Goal: Task Accomplishment & Management: Manage account settings

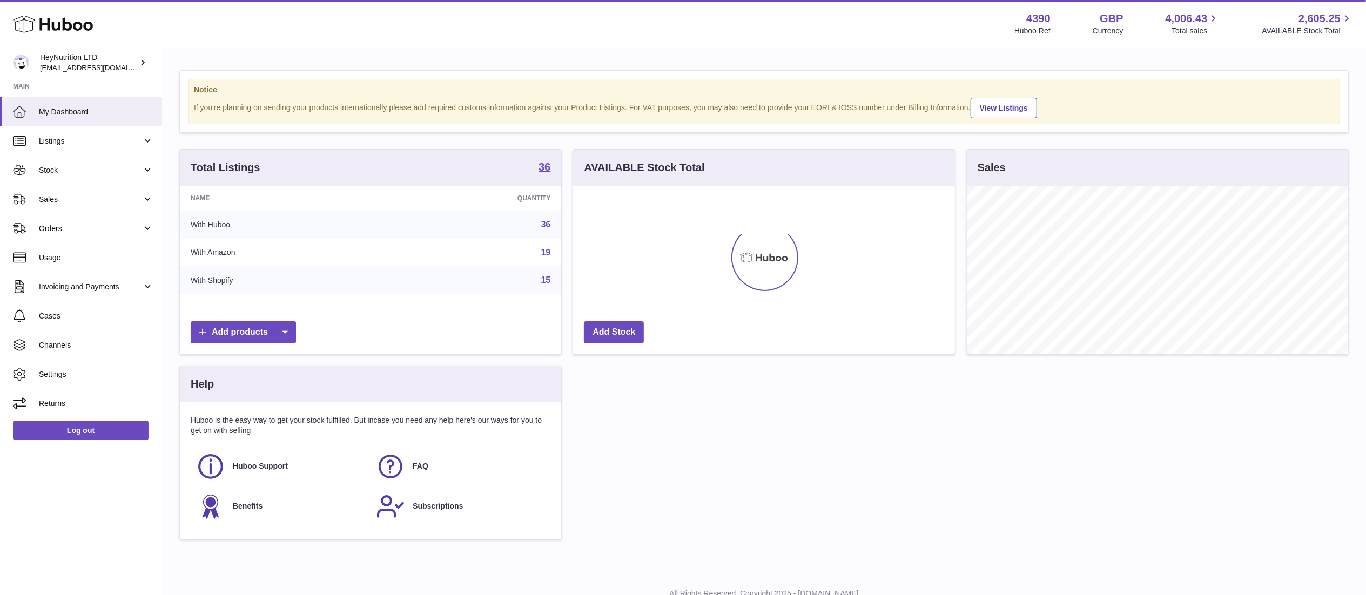
scroll to position [169, 381]
click at [78, 287] on span "Invoicing and Payments" at bounding box center [90, 287] width 103 height 10
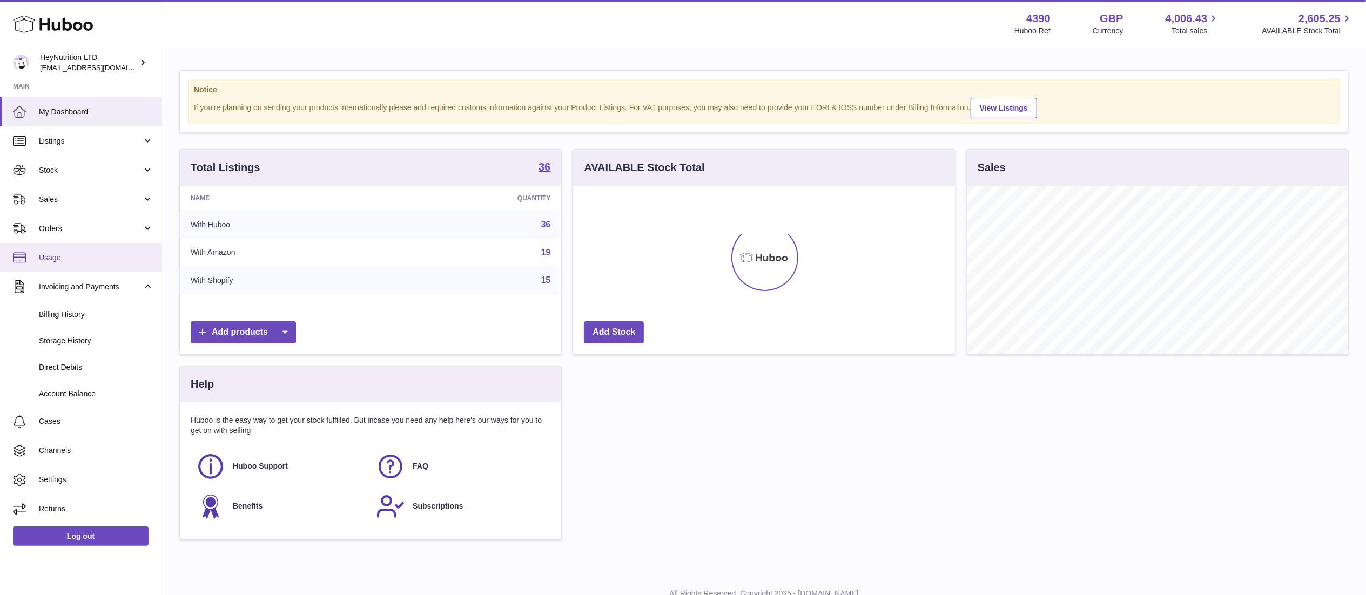
click at [109, 253] on span "Usage" at bounding box center [96, 258] width 114 height 10
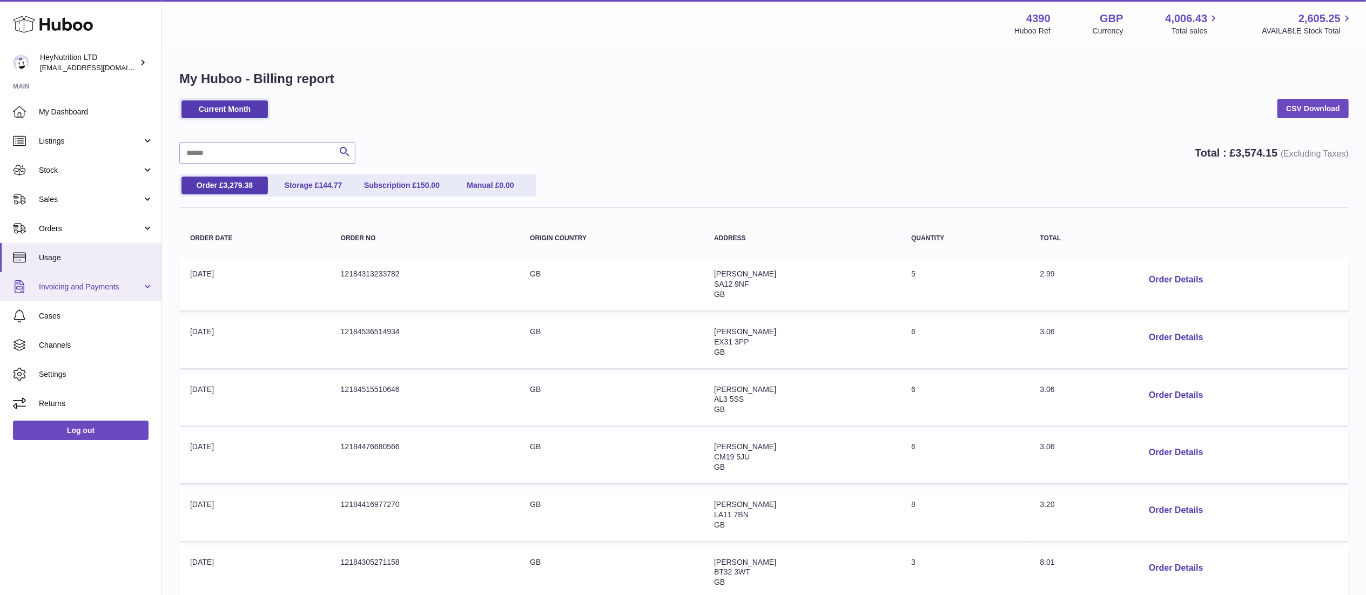
click at [85, 287] on span "Invoicing and Payments" at bounding box center [90, 287] width 103 height 10
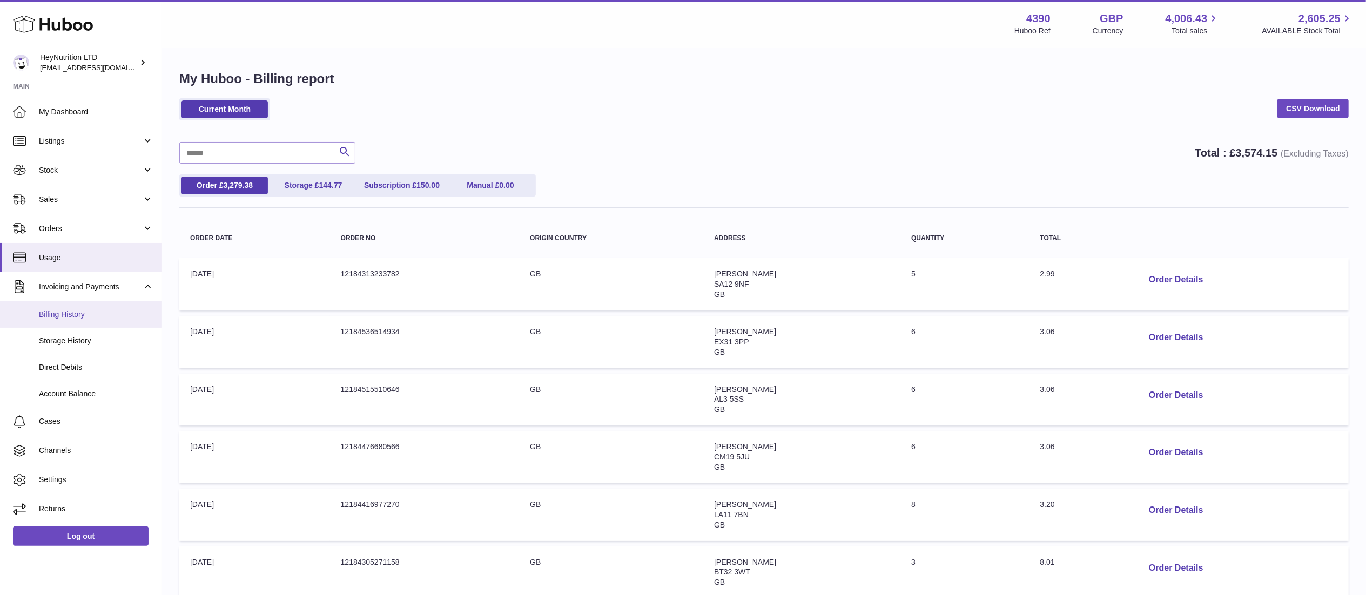
click at [87, 312] on span "Billing History" at bounding box center [96, 314] width 114 height 10
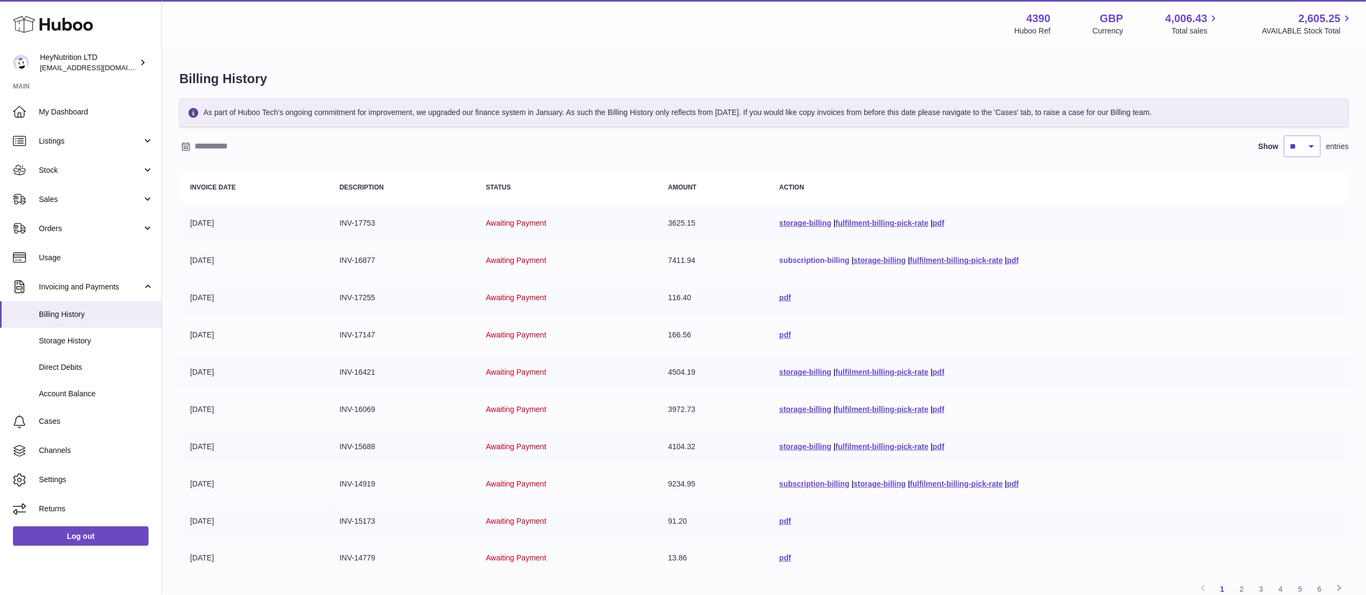
click at [790, 261] on link "subscription-billing" at bounding box center [814, 260] width 70 height 9
click at [783, 481] on link "subscription-billing" at bounding box center [814, 484] width 70 height 9
click at [779, 483] on link "subscription-billing" at bounding box center [814, 484] width 70 height 9
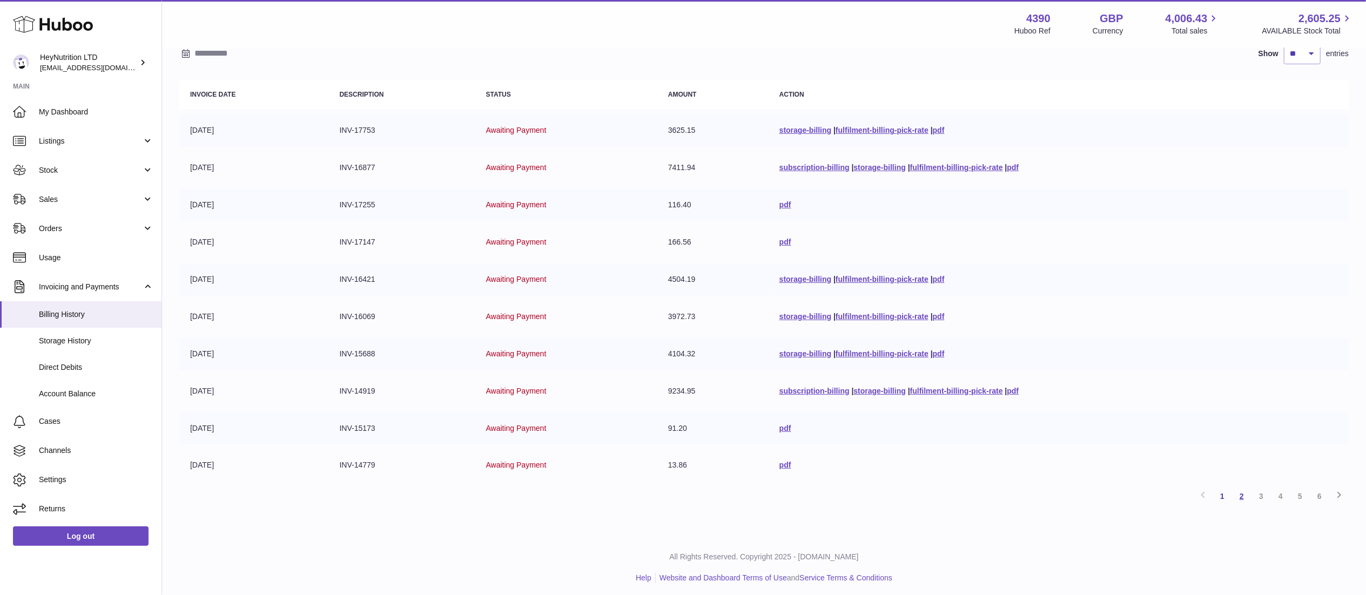
click at [1237, 489] on link "2" at bounding box center [1241, 496] width 19 height 19
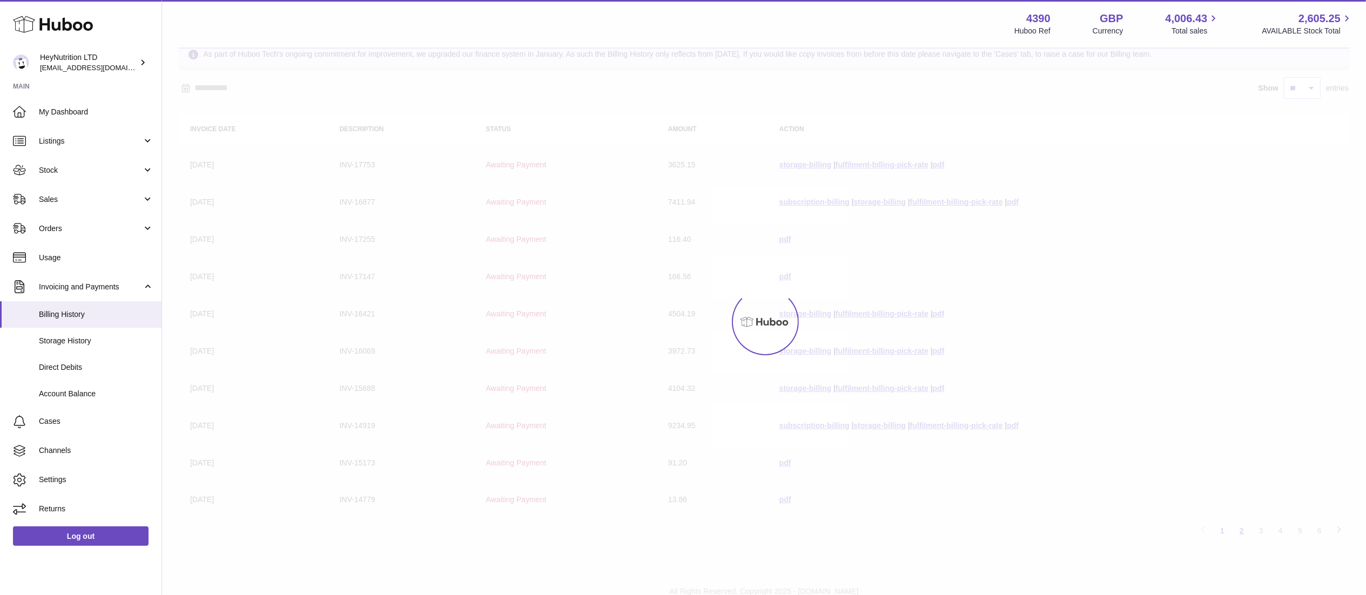
scroll to position [49, 0]
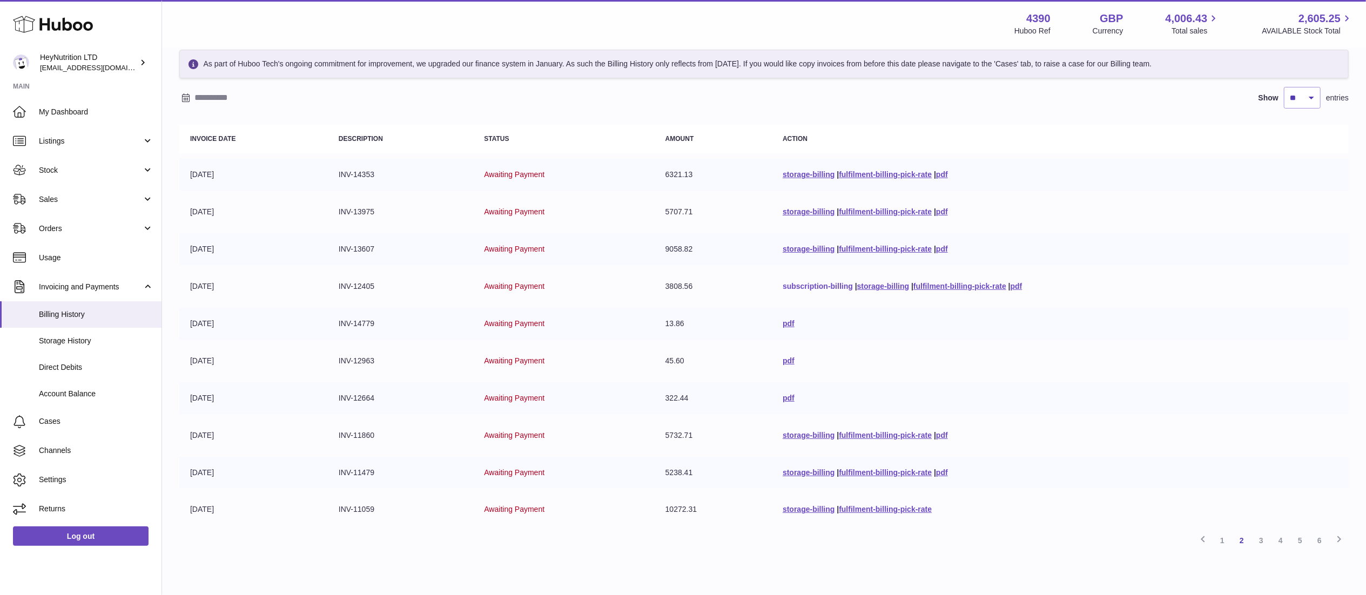
click at [791, 285] on link "subscription-billing" at bounding box center [818, 286] width 70 height 9
